Goal: Task Accomplishment & Management: Use online tool/utility

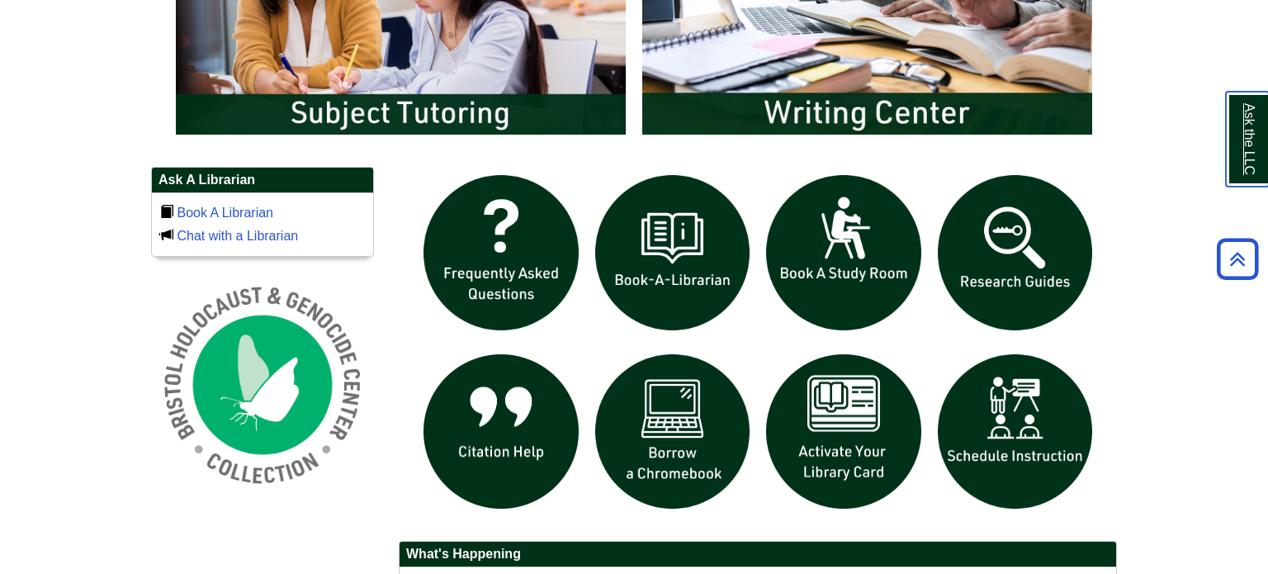
scroll to position [1013, 0]
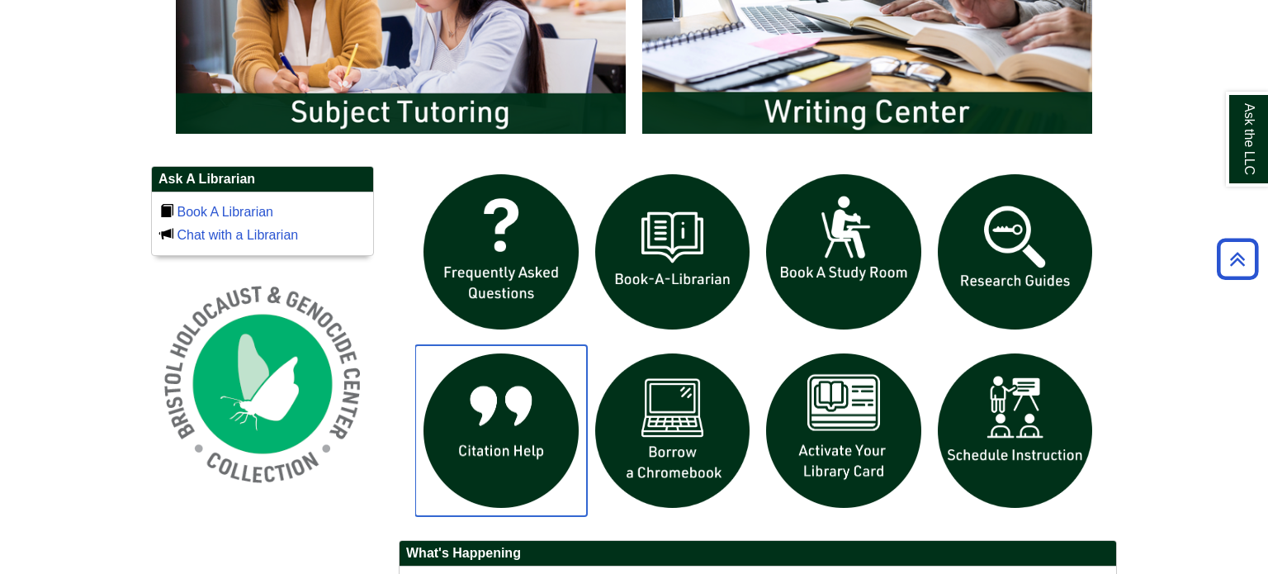
click at [501, 404] on img "slideshow" at bounding box center [501, 431] width 172 height 172
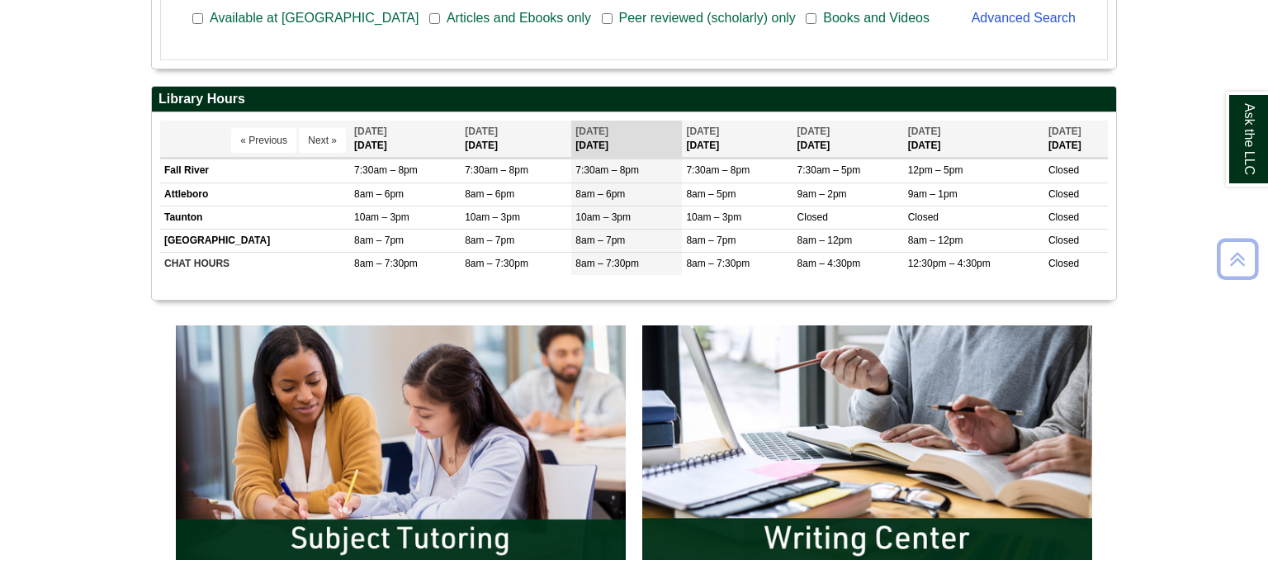
scroll to position [585, 0]
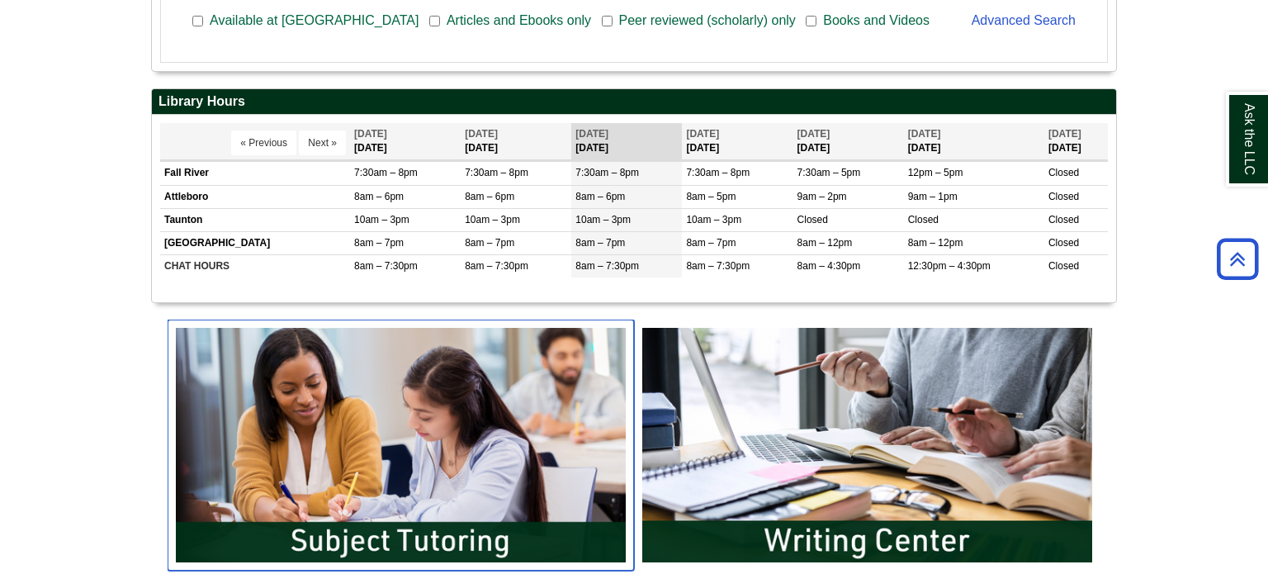
click at [321, 409] on img "slideshow" at bounding box center [401, 444] width 466 height 251
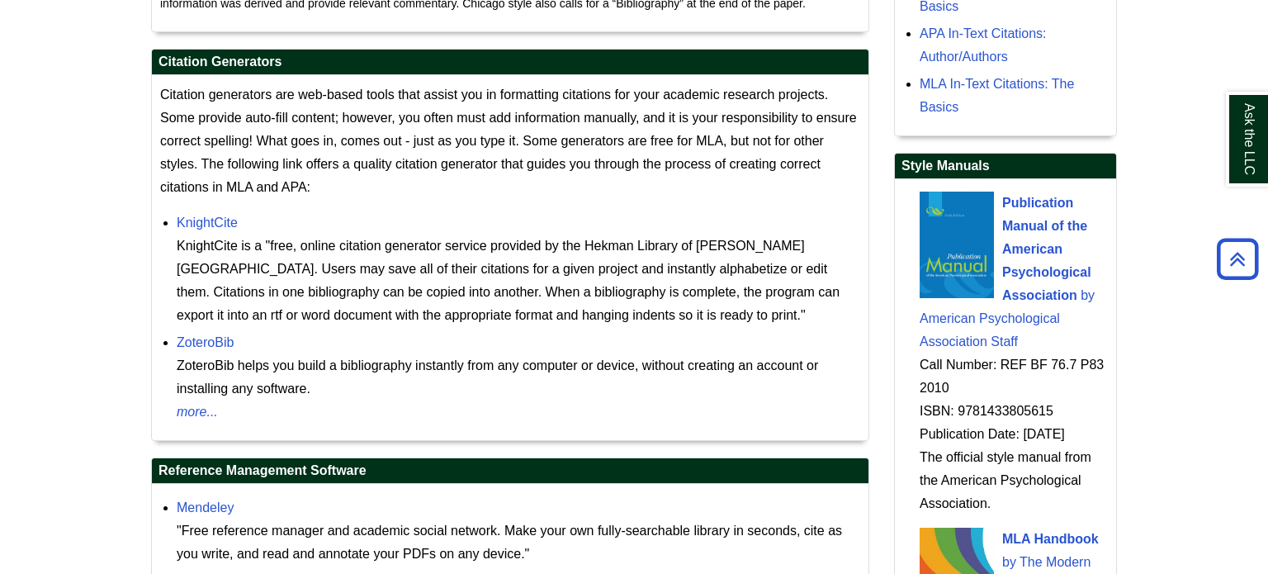
scroll to position [1434, 0]
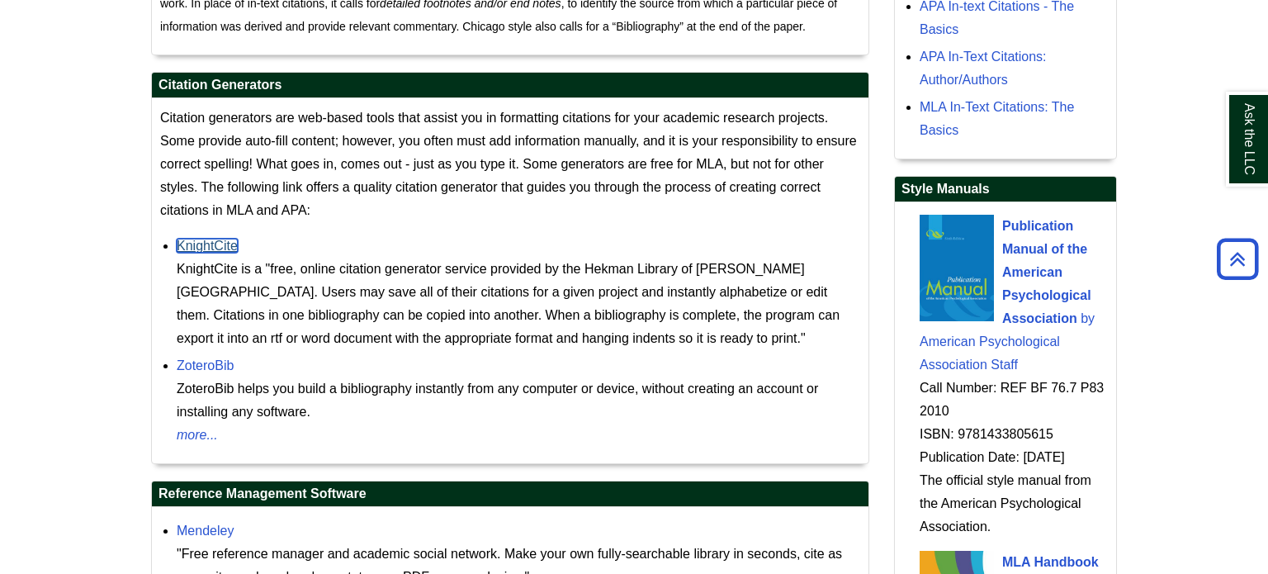
click at [220, 239] on link "KnightCite" at bounding box center [207, 246] width 61 height 14
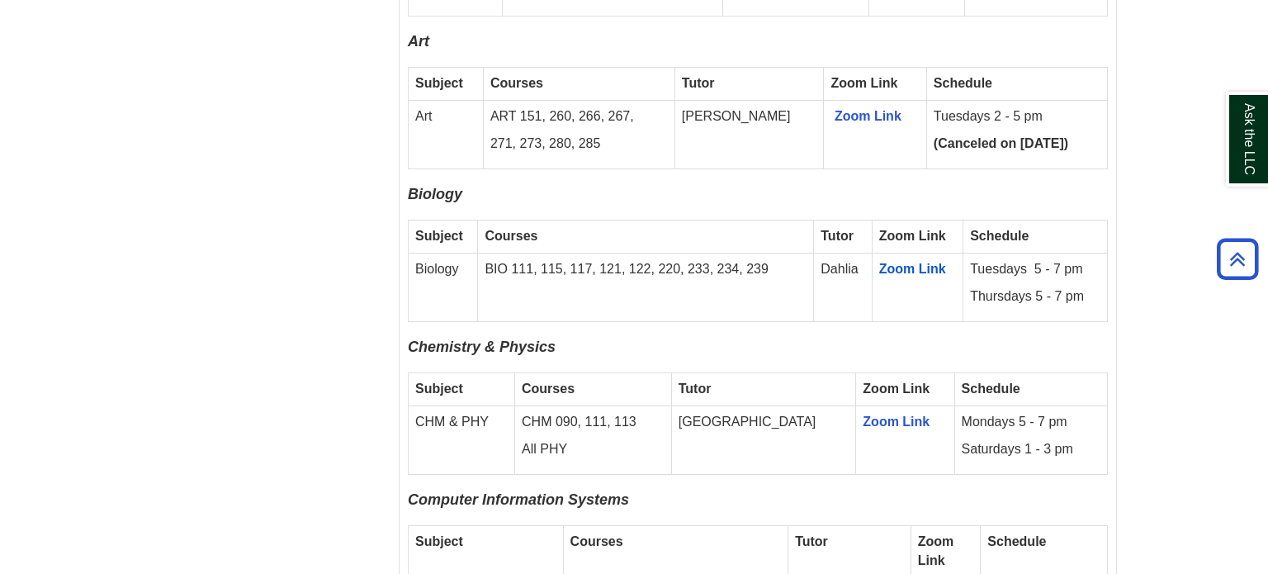
scroll to position [1522, 0]
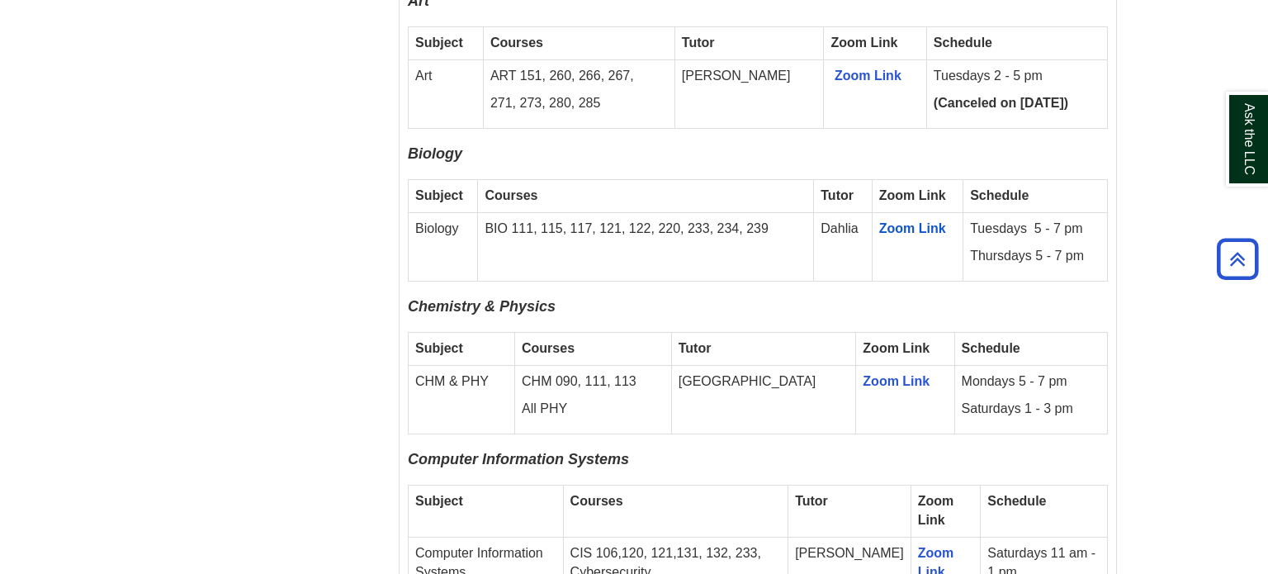
scroll to position [1562, 0]
